Goal: Information Seeking & Learning: Learn about a topic

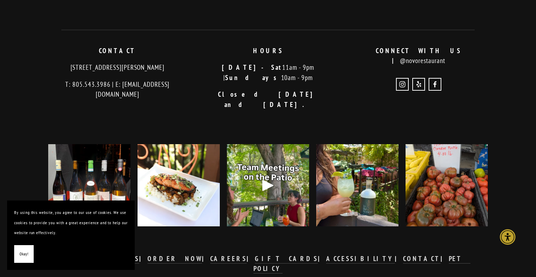
scroll to position [1473, 0]
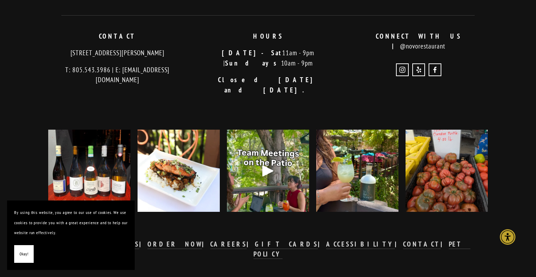
click at [20, 253] on span "Okay!" at bounding box center [23, 254] width 9 height 10
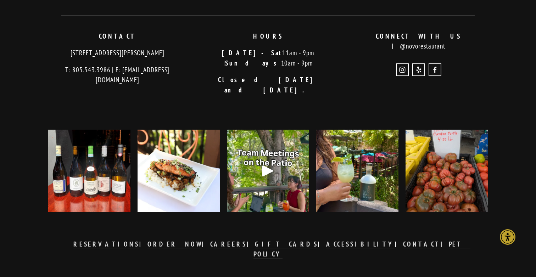
click at [82, 176] on img at bounding box center [89, 171] width 82 height 82
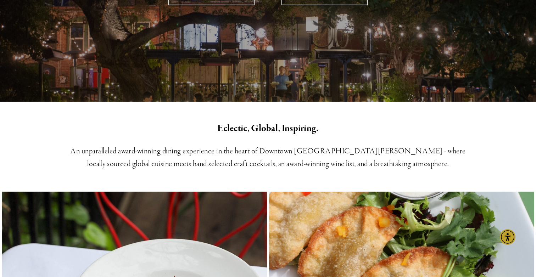
scroll to position [0, 0]
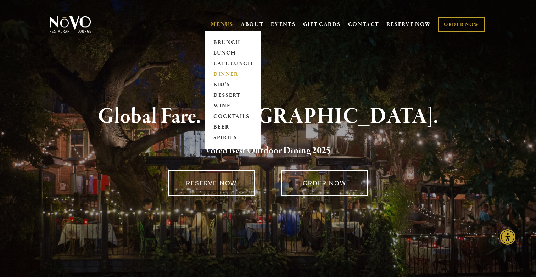
click at [227, 72] on link "DINNER" at bounding box center [233, 74] width 44 height 11
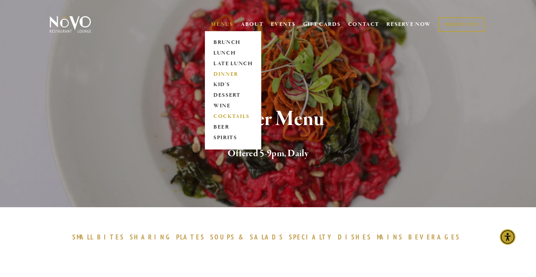
click at [230, 118] on link "COCKTAILS" at bounding box center [233, 117] width 44 height 11
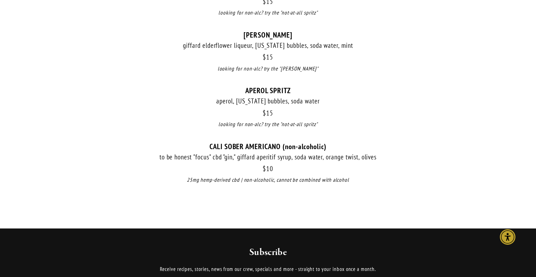
scroll to position [809, 0]
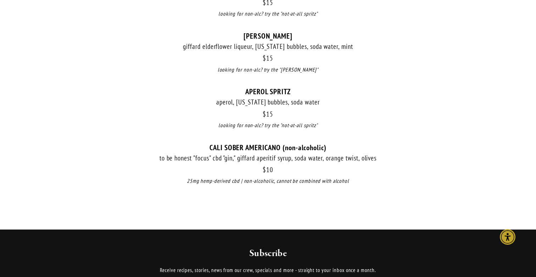
click at [203, 182] on div "25mg hemp-derived cbd | non-alcoholic, cannot be combined with alcohol" at bounding box center [268, 181] width 440 height 8
drag, startPoint x: 202, startPoint y: 182, endPoint x: 240, endPoint y: 183, distance: 37.9
click at [240, 183] on div "25mg hemp-derived cbd | non-alcoholic, cannot be combined with alcohol" at bounding box center [268, 181] width 440 height 8
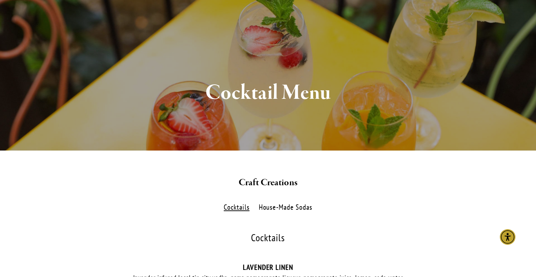
scroll to position [0, 0]
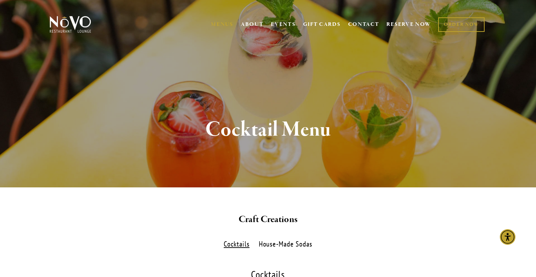
click at [288, 110] on div "Cocktail Menu" at bounding box center [268, 129] width 511 height 115
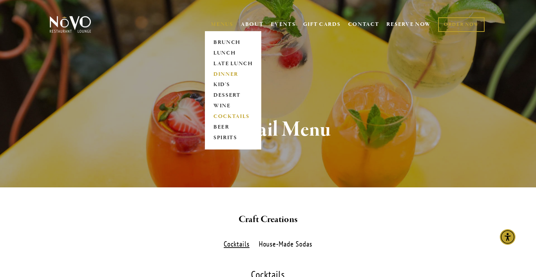
click at [226, 77] on link "DINNER" at bounding box center [233, 74] width 44 height 11
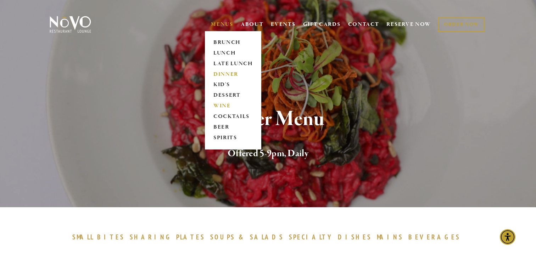
click at [229, 106] on link "WINE" at bounding box center [233, 106] width 44 height 11
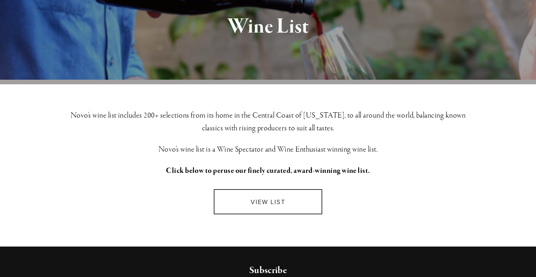
scroll to position [108, 0]
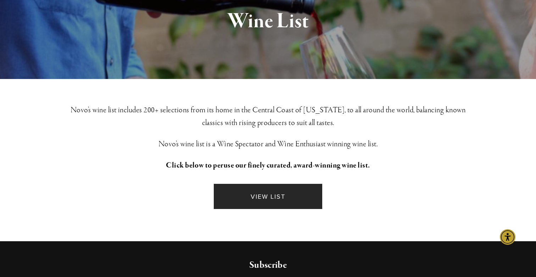
click at [263, 194] on link "VIEW LIST" at bounding box center [268, 196] width 108 height 25
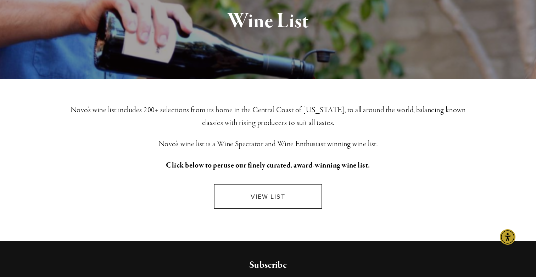
scroll to position [0, 0]
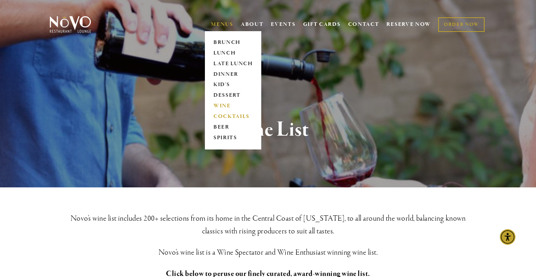
click at [227, 117] on link "COCKTAILS" at bounding box center [233, 117] width 44 height 11
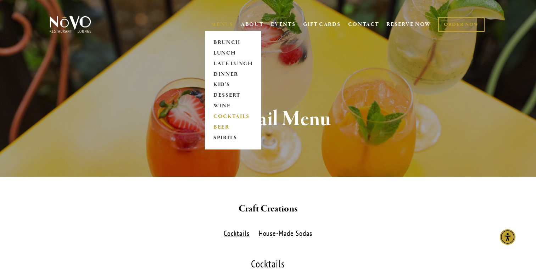
click at [217, 126] on link "BEER" at bounding box center [233, 127] width 44 height 11
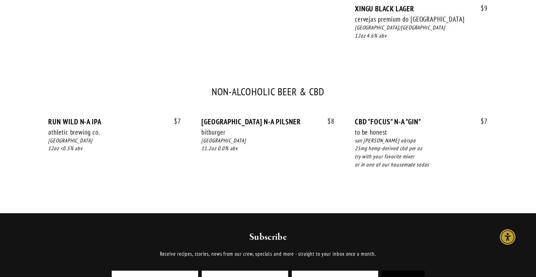
scroll to position [851, 0]
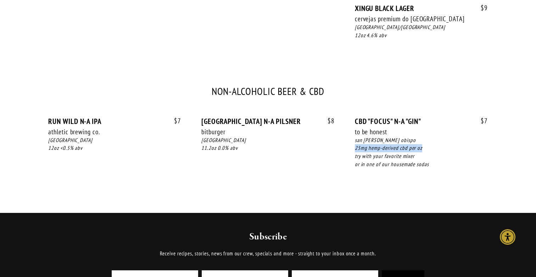
drag, startPoint x: 353, startPoint y: 136, endPoint x: 422, endPoint y: 141, distance: 69.0
click at [422, 141] on div "$ 7 RUN WILD N-A IPA athletic brewing co. $ 7 san diego 12oz <0.5% abv $ 8 [GEO…" at bounding box center [268, 149] width 440 height 65
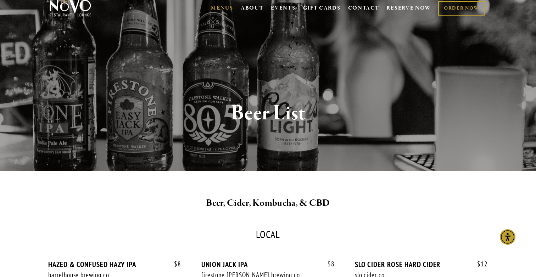
scroll to position [0, 0]
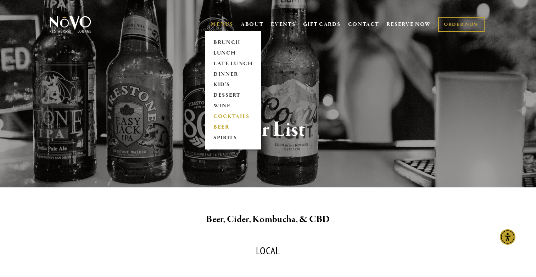
click at [229, 117] on link "COCKTAILS" at bounding box center [233, 117] width 44 height 11
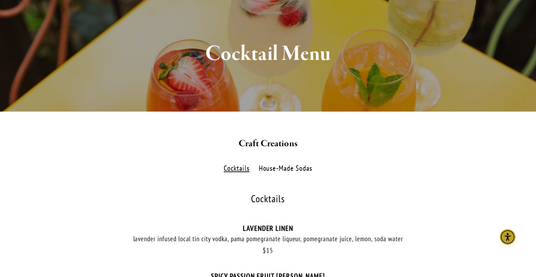
scroll to position [77, 0]
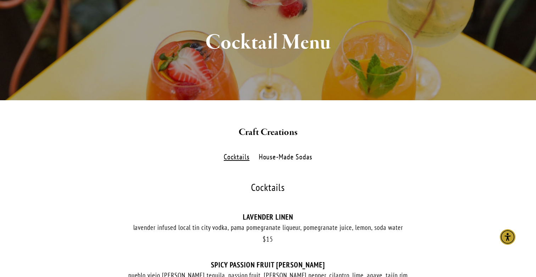
click at [278, 161] on label "House-Made Sodas" at bounding box center [285, 157] width 61 height 10
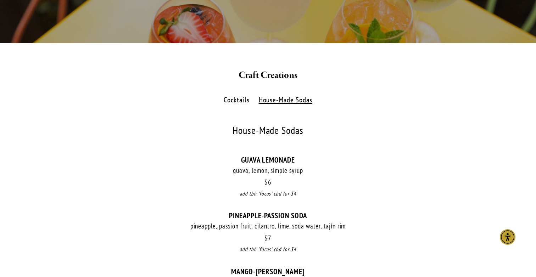
scroll to position [134, 0]
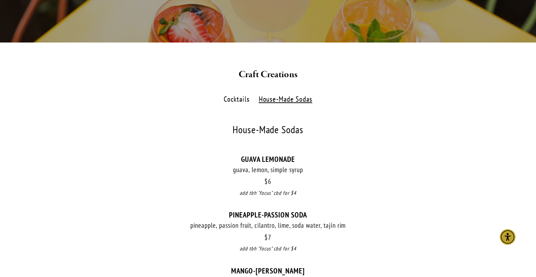
click at [236, 97] on label "Cocktails" at bounding box center [236, 99] width 33 height 10
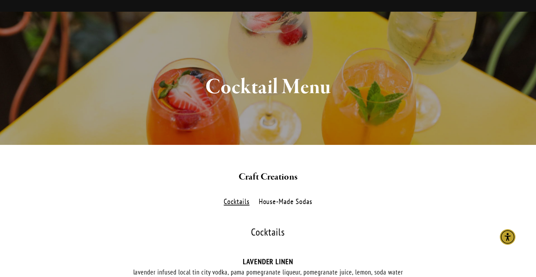
scroll to position [0, 0]
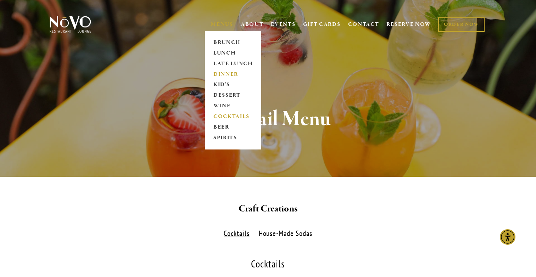
click at [226, 74] on link "DINNER" at bounding box center [233, 74] width 44 height 11
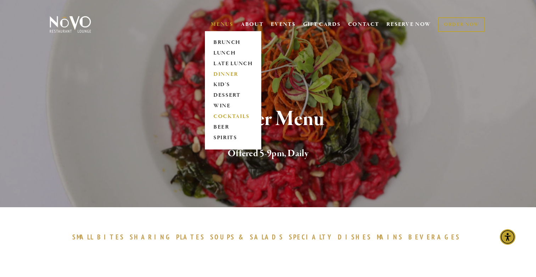
click at [232, 120] on link "COCKTAILS" at bounding box center [233, 117] width 44 height 11
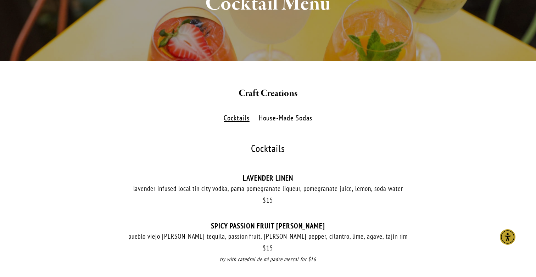
scroll to position [117, 0]
